Goal: Task Accomplishment & Management: Use online tool/utility

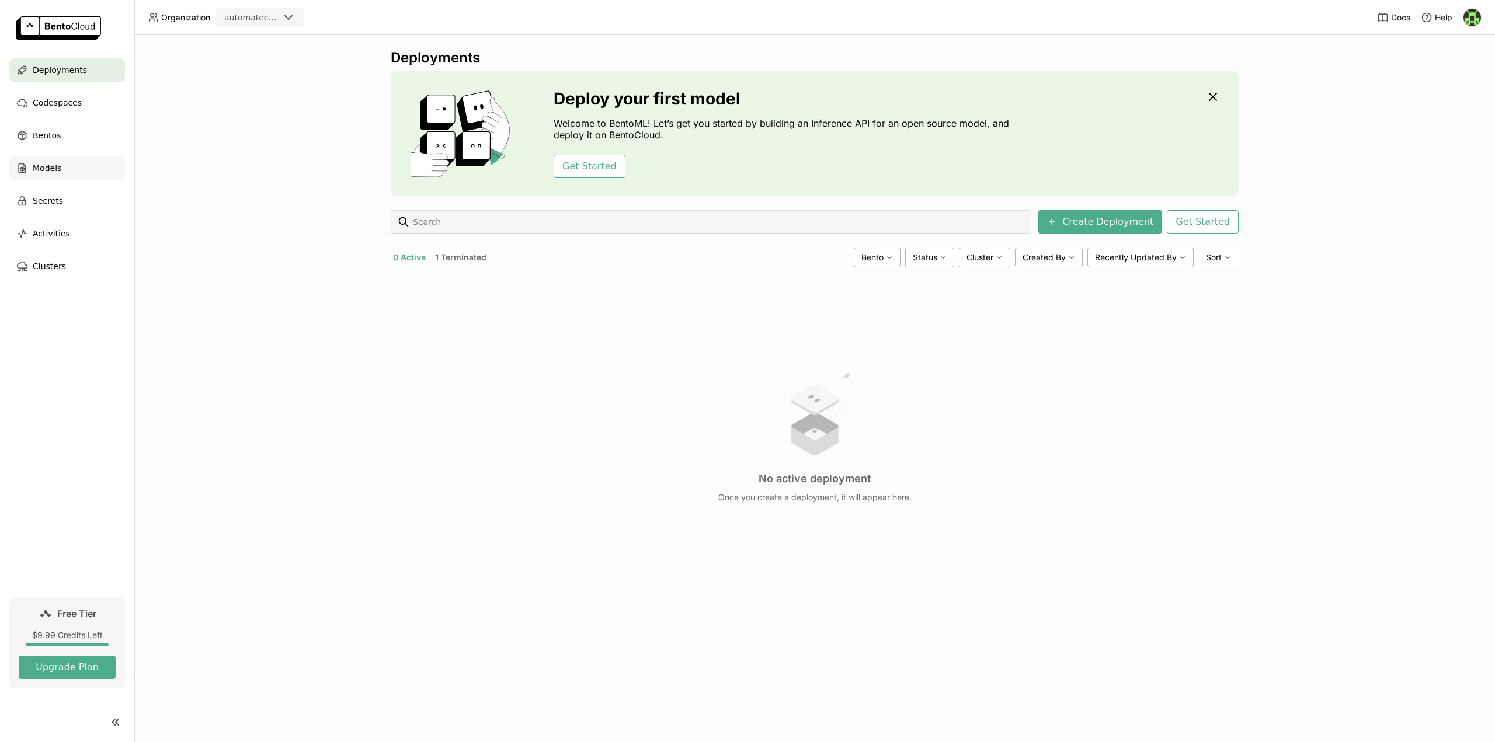
click at [43, 164] on span "Models" at bounding box center [47, 168] width 29 height 14
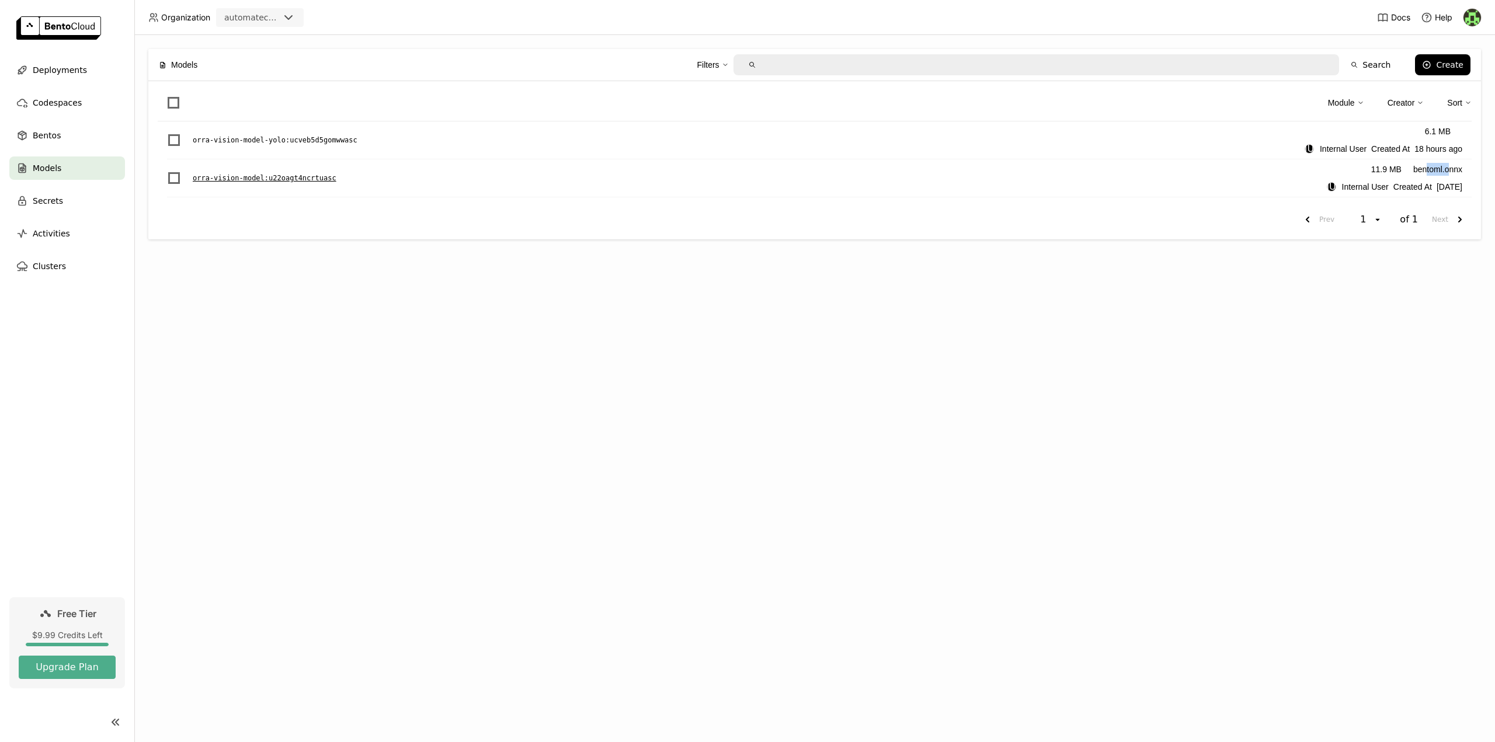
drag, startPoint x: 1427, startPoint y: 168, endPoint x: 1454, endPoint y: 171, distance: 27.6
click at [1454, 171] on div "bentoml.onnx" at bounding box center [1437, 169] width 49 height 13
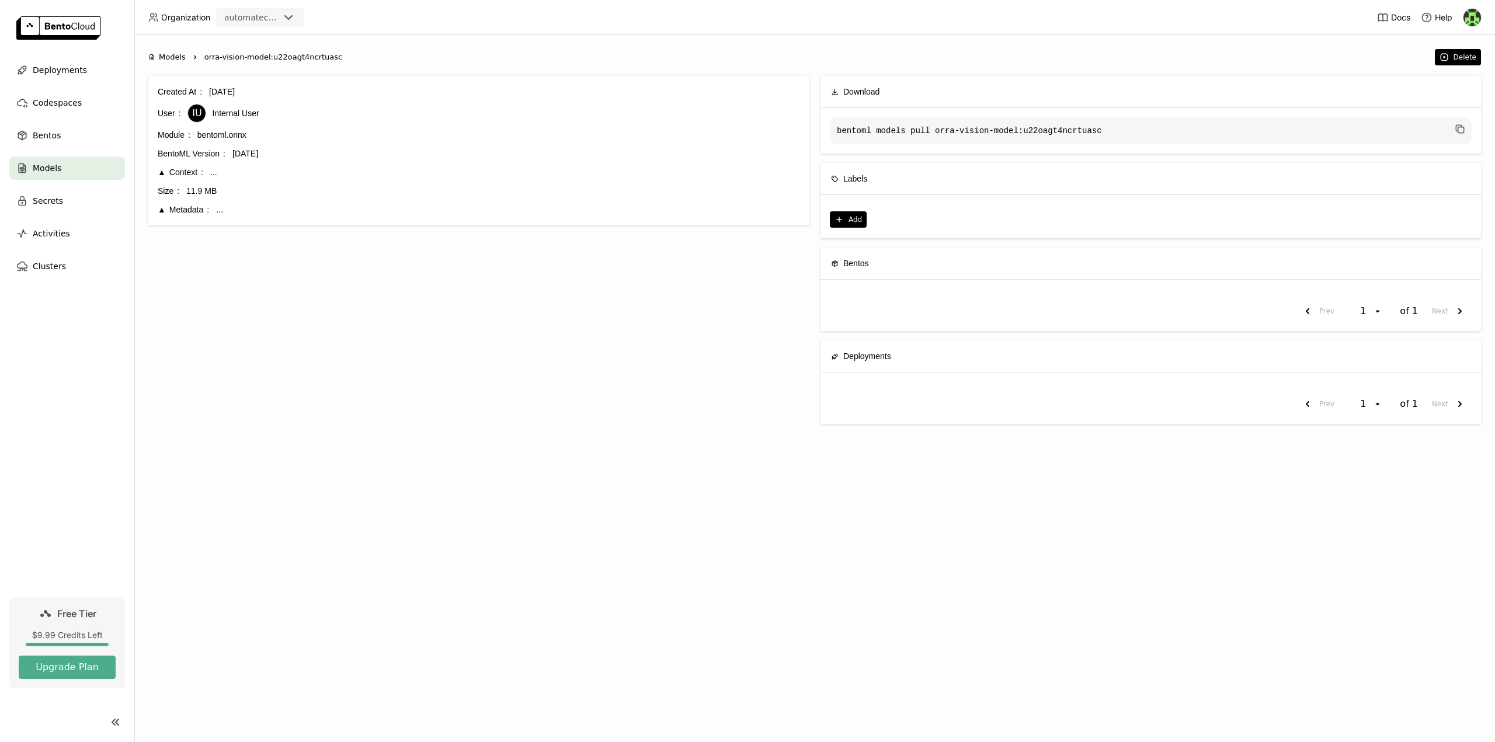
click at [50, 167] on span "Models" at bounding box center [47, 168] width 29 height 14
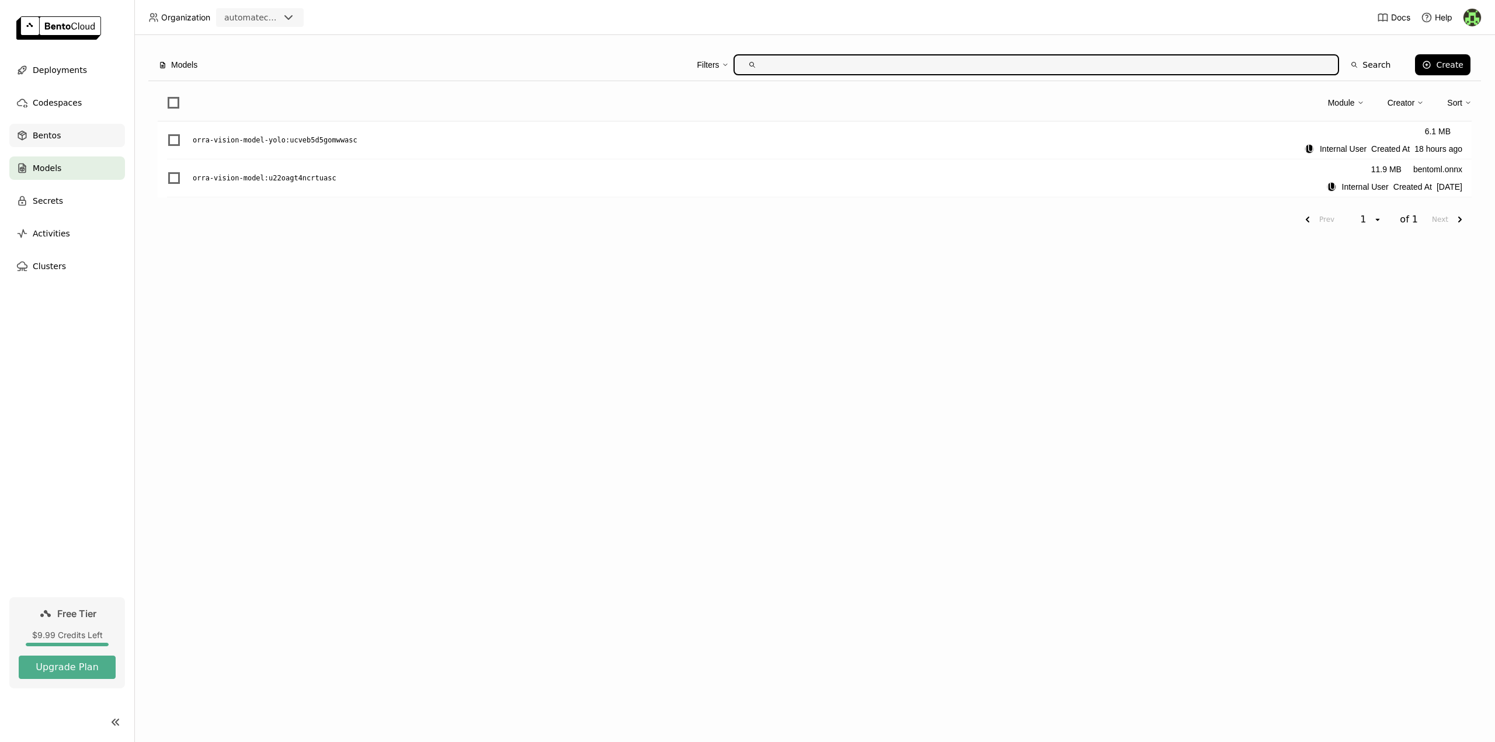
click at [53, 139] on span "Bentos" at bounding box center [47, 135] width 28 height 14
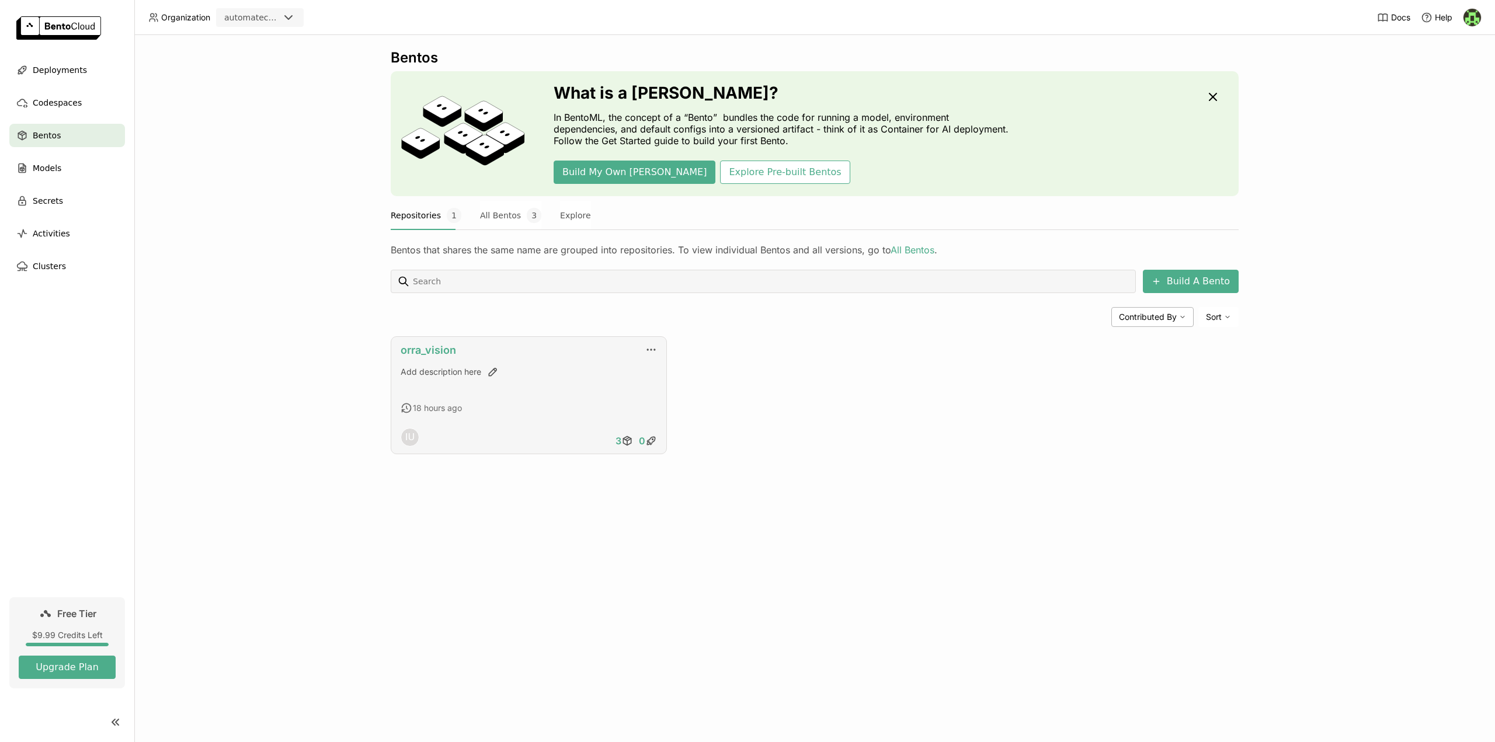
click at [438, 353] on link "orra_vision" at bounding box center [428, 350] width 55 height 12
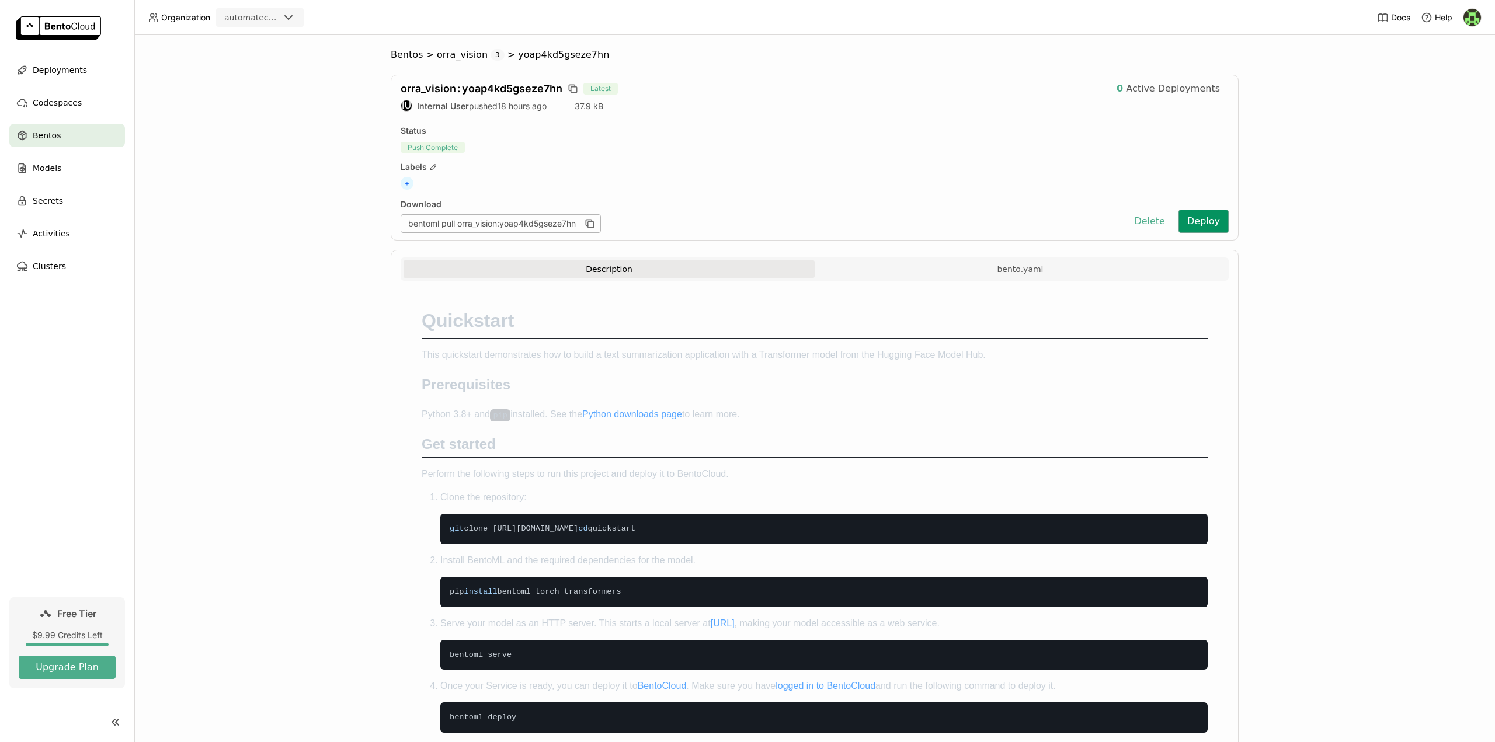
click at [1211, 220] on button "Deploy" at bounding box center [1203, 221] width 50 height 23
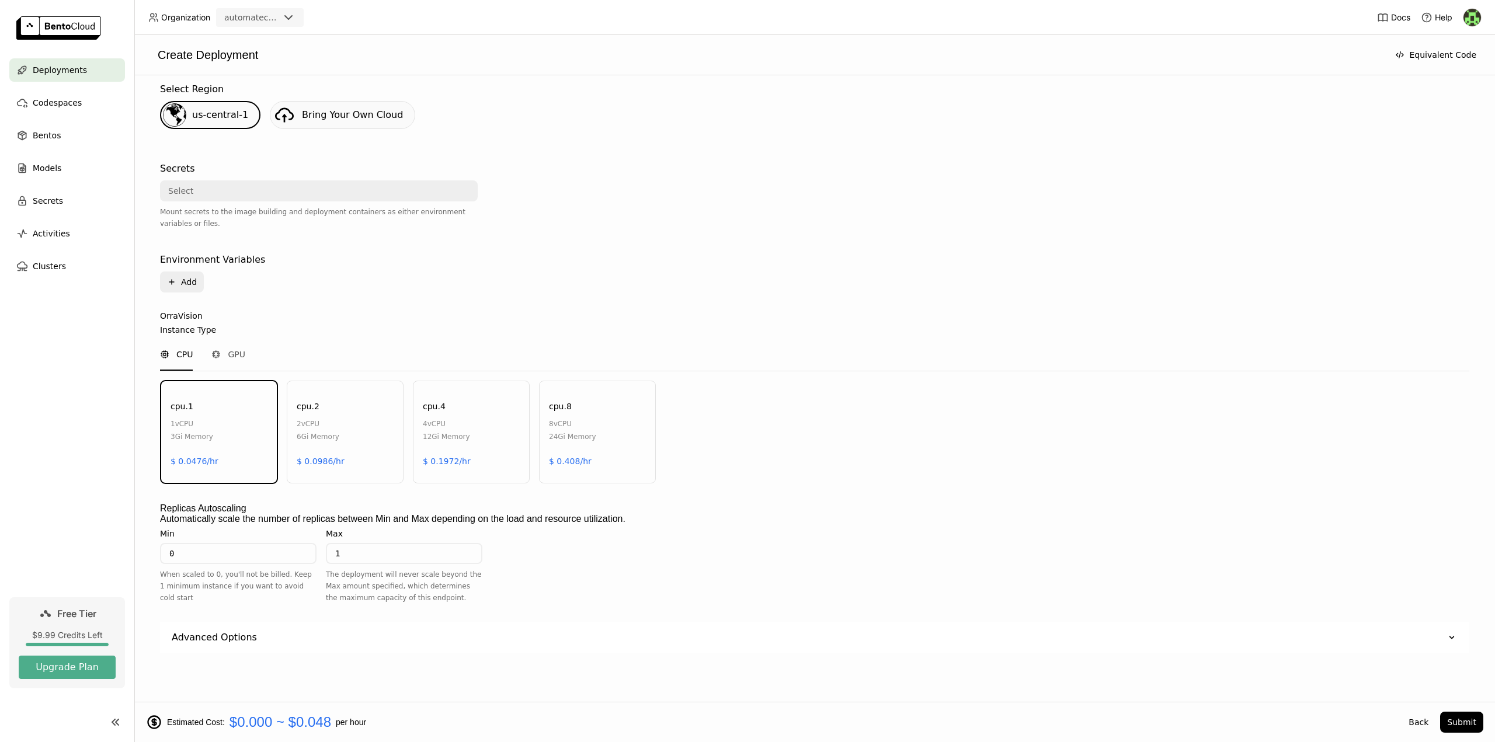
scroll to position [292, 0]
click at [245, 349] on span "GPU" at bounding box center [237, 355] width 18 height 12
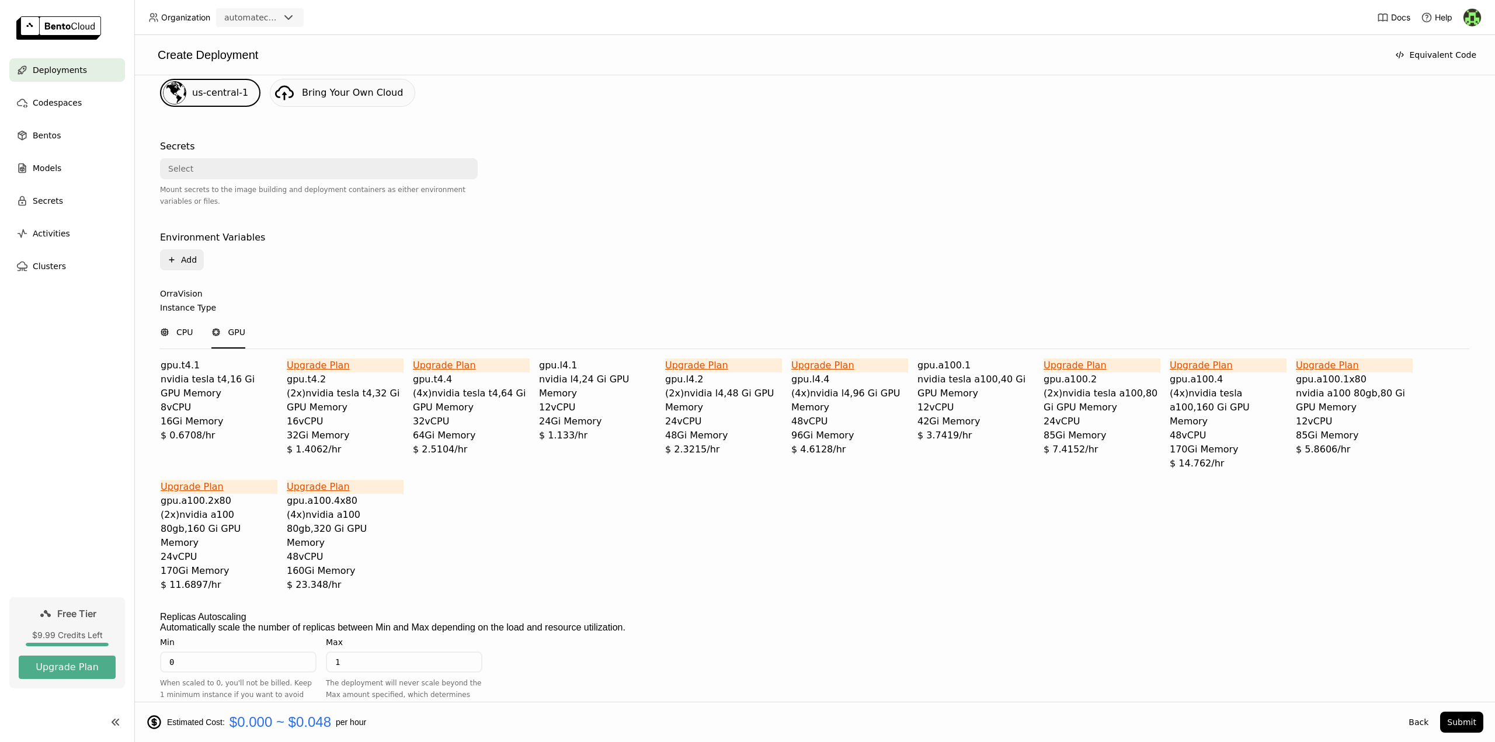
click at [190, 338] on div "CPU" at bounding box center [176, 332] width 33 height 12
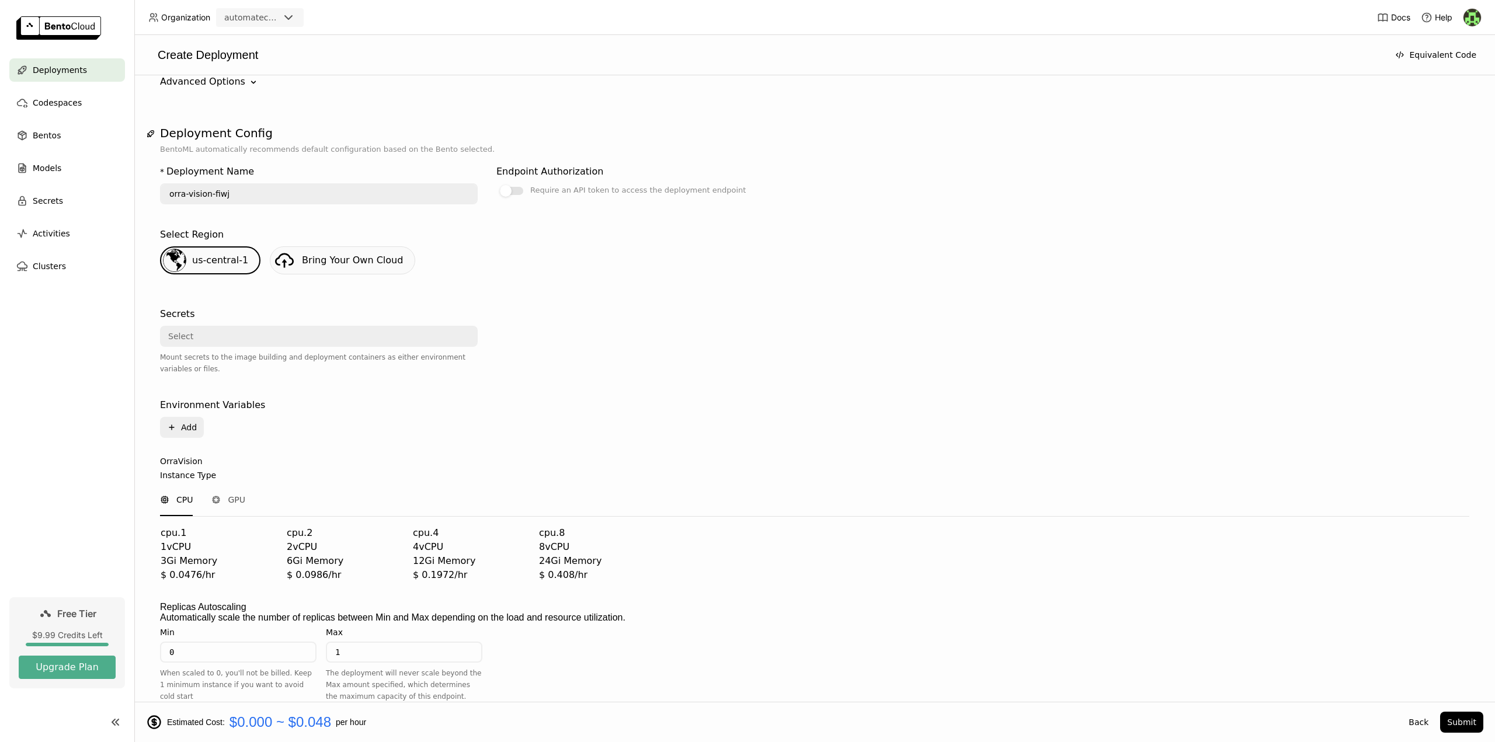
scroll to position [241, 0]
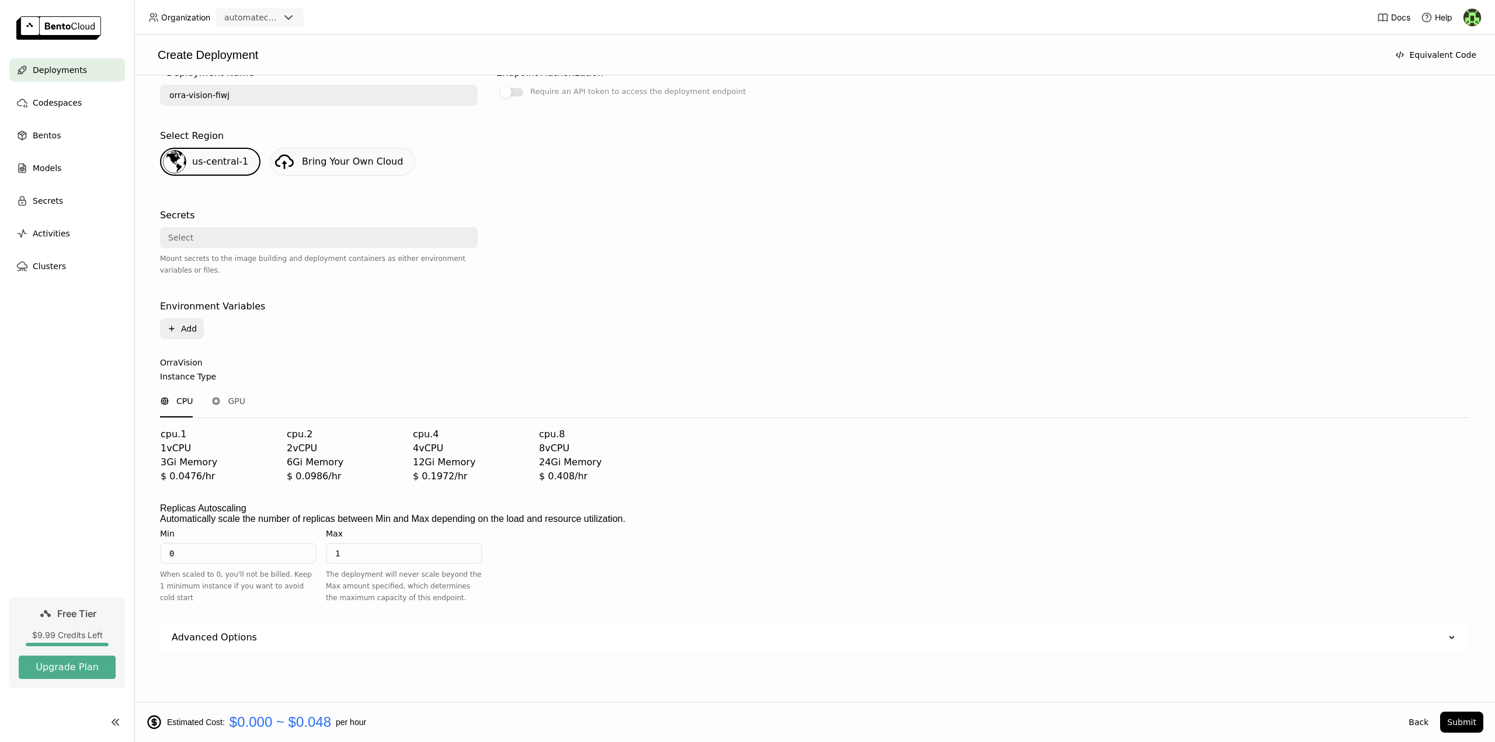
drag, startPoint x: 204, startPoint y: 598, endPoint x: 165, endPoint y: 600, distance: 39.7
click at [165, 600] on div "OrraVision Instance Type CPU GPU cpu.1 1 vCPU 3Gi Memory $ 0.0476/hr cpu.2 2 vC…" at bounding box center [814, 505] width 1309 height 295
drag, startPoint x: 404, startPoint y: 596, endPoint x: 362, endPoint y: 595, distance: 42.0
click at [401, 563] on input "1" at bounding box center [404, 553] width 154 height 19
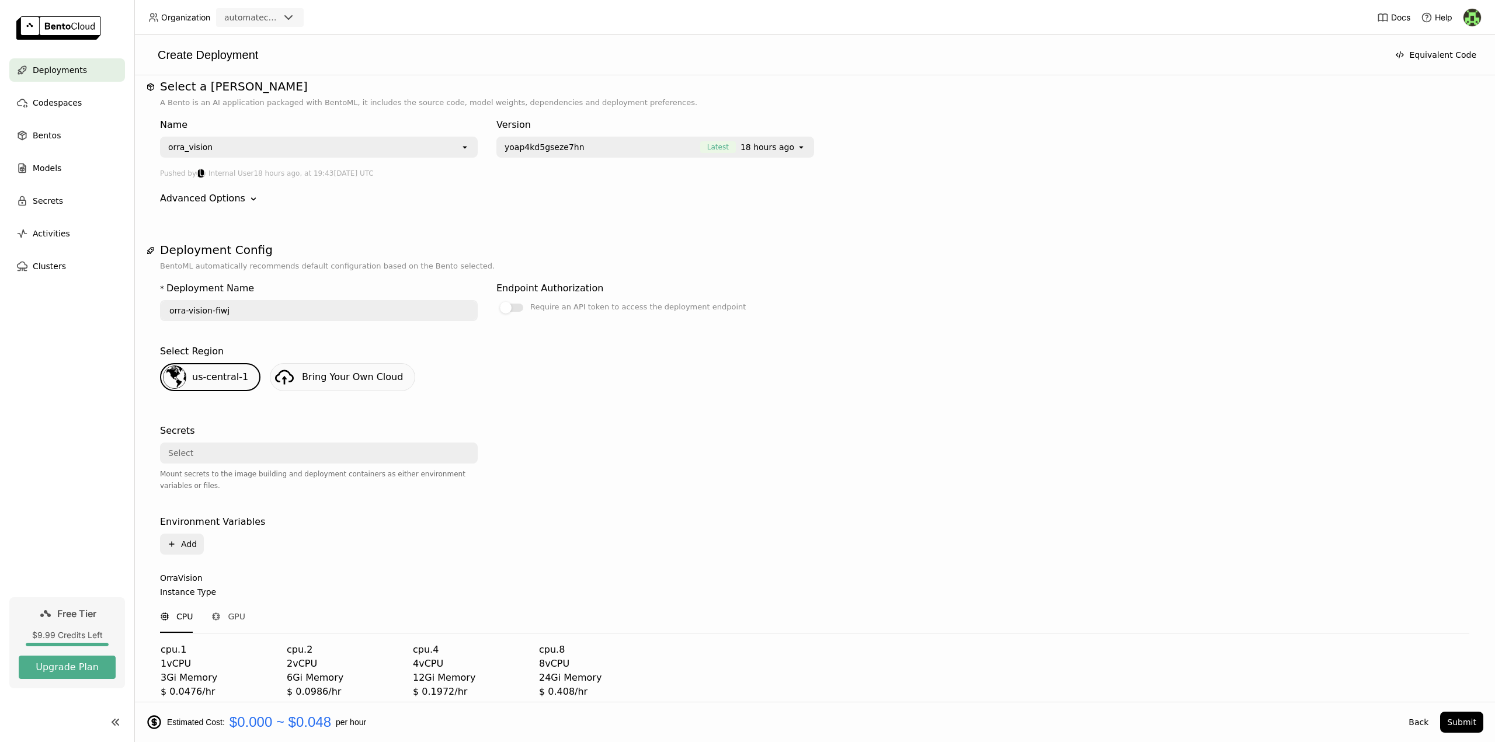
scroll to position [0, 0]
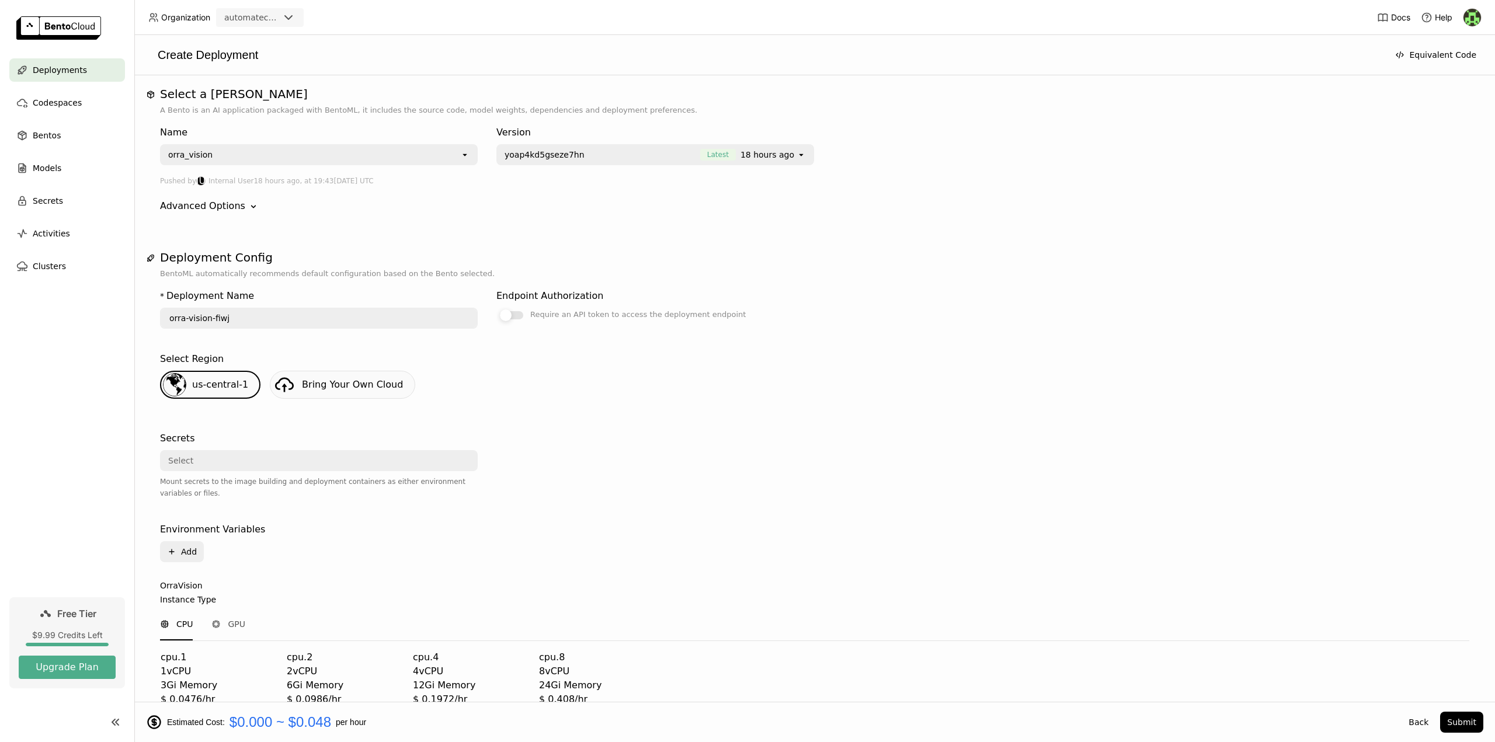
click at [511, 314] on div at bounding box center [511, 315] width 23 height 8
click at [496, 308] on input "Require an API token to access the deployment endpoint" at bounding box center [496, 308] width 0 height 0
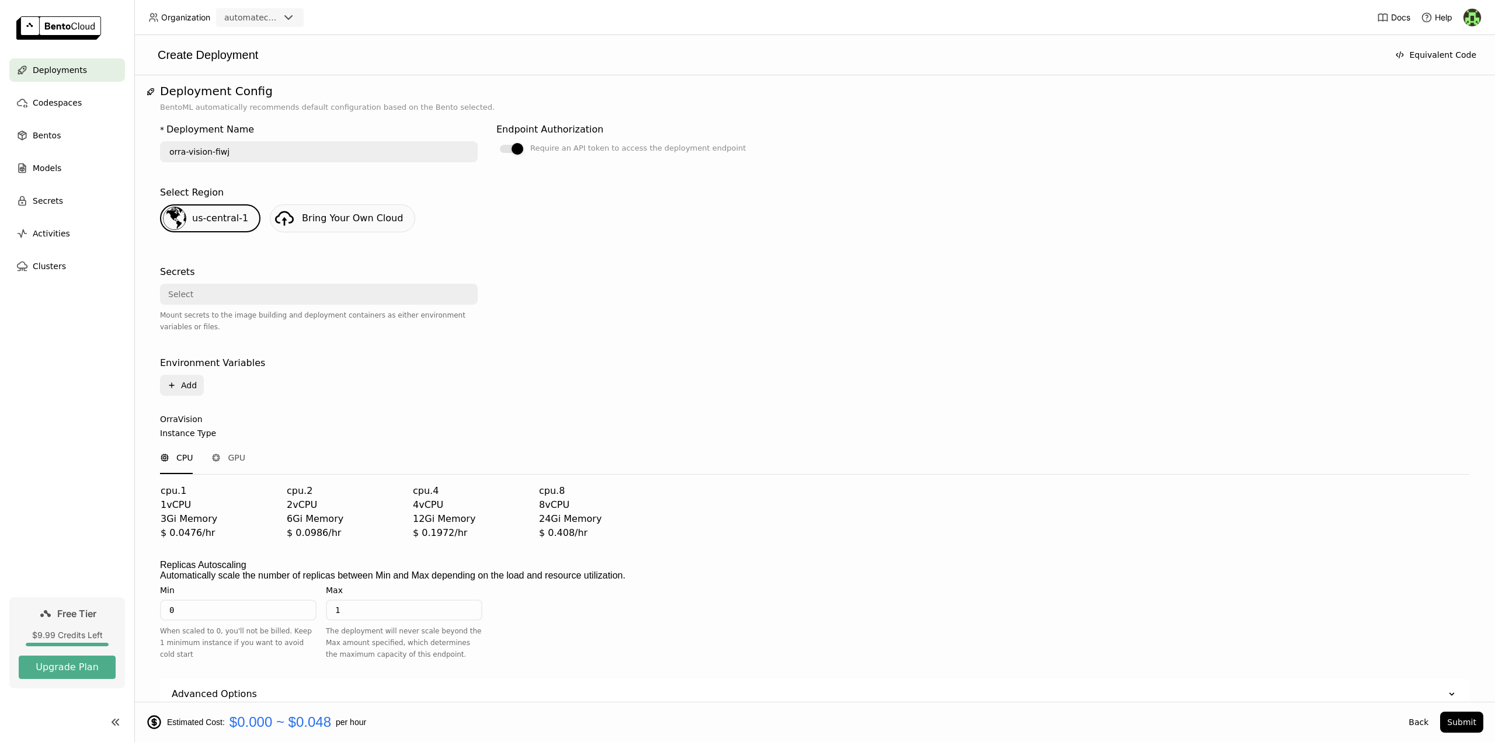
scroll to position [175, 0]
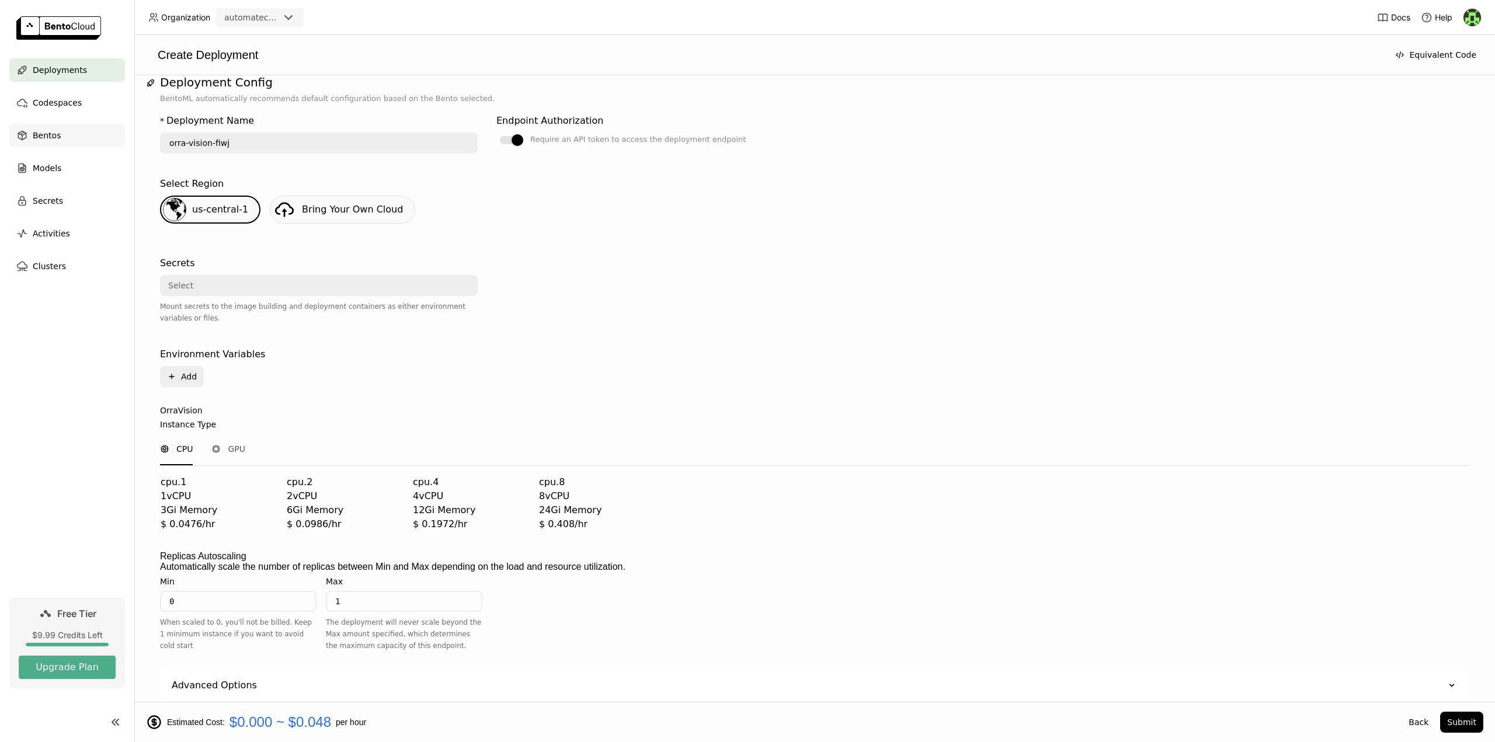
click at [54, 139] on span "Bentos" at bounding box center [47, 135] width 28 height 14
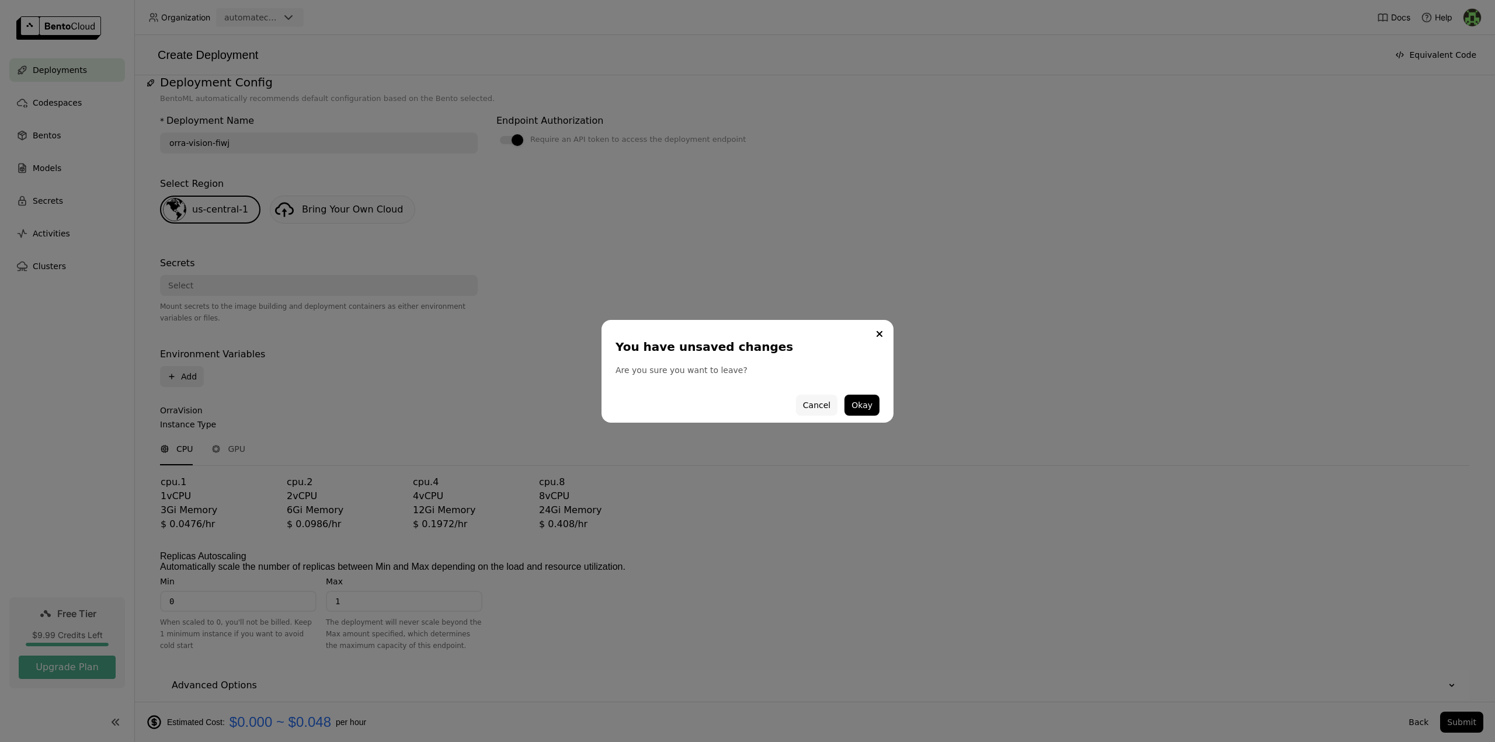
click at [826, 409] on button "Cancel" at bounding box center [816, 405] width 41 height 21
